Goal: Task Accomplishment & Management: Use online tool/utility

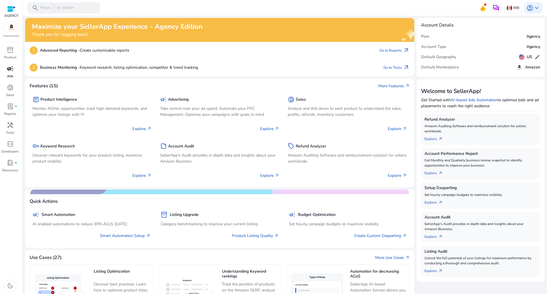
click at [11, 69] on span "campaign" at bounding box center [10, 68] width 7 height 7
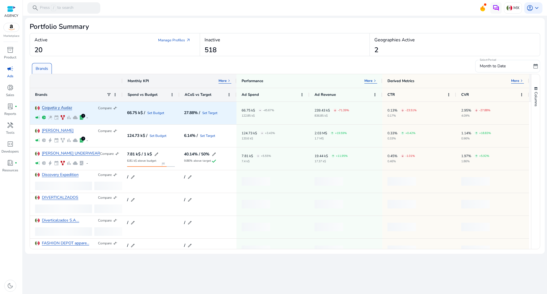
click at [63, 110] on link "Coqueta y Audaz" at bounding box center [57, 108] width 30 height 4
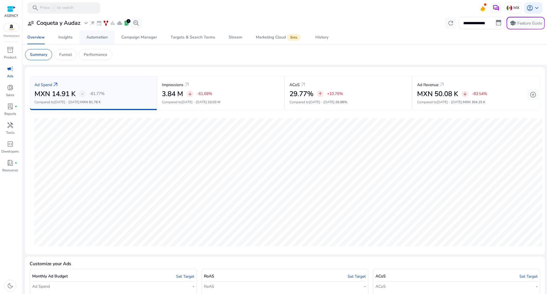
click at [87, 36] on div "Automation" at bounding box center [96, 37] width 21 height 4
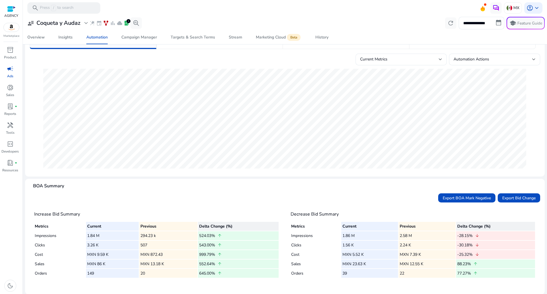
scroll to position [55, 0]
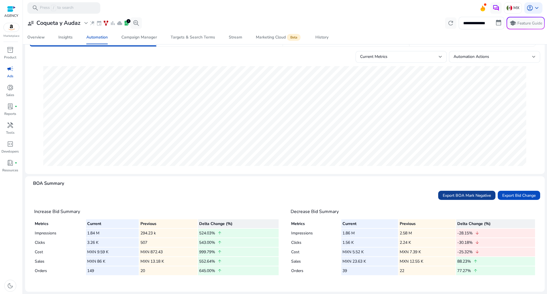
click at [464, 195] on span "Export BOA Mark Negative" at bounding box center [467, 195] width 48 height 6
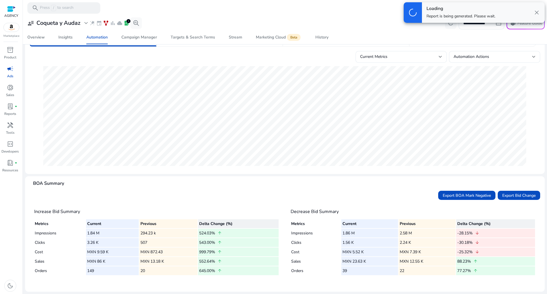
scroll to position [0, 0]
